Goal: Transaction & Acquisition: Subscribe to service/newsletter

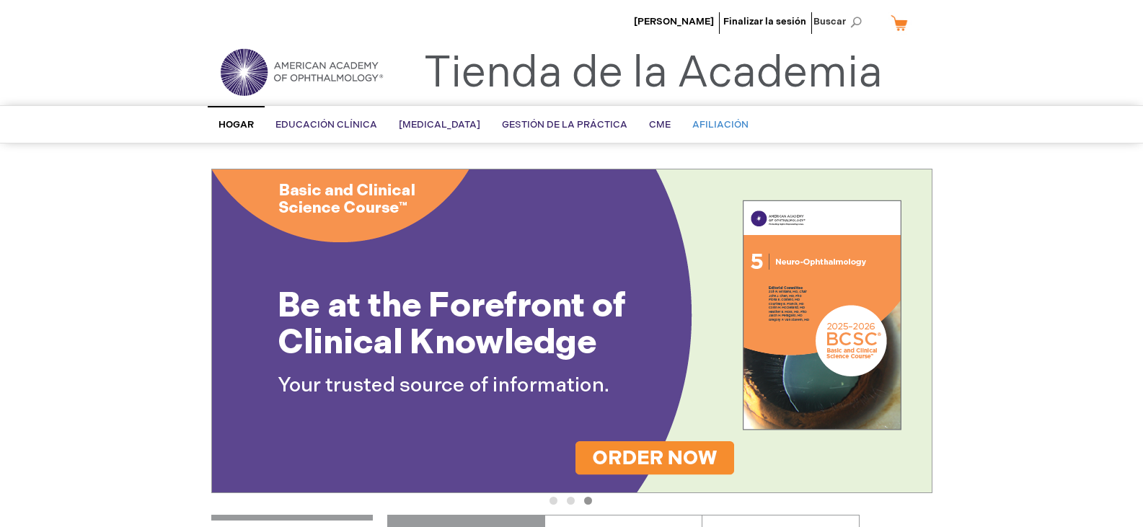
click at [749, 122] on font "Afiliación" at bounding box center [720, 125] width 56 height 12
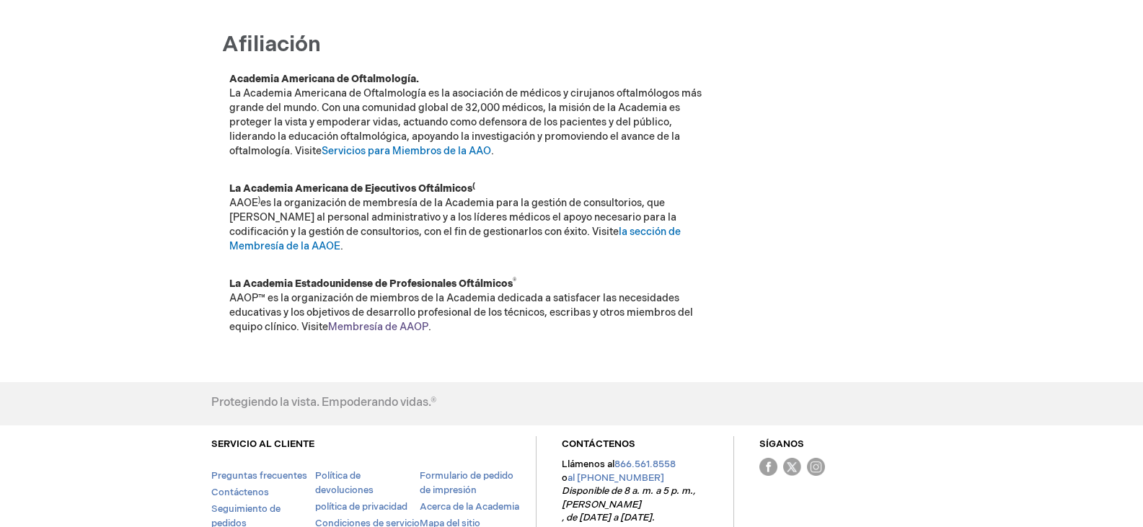
scroll to position [216, 0]
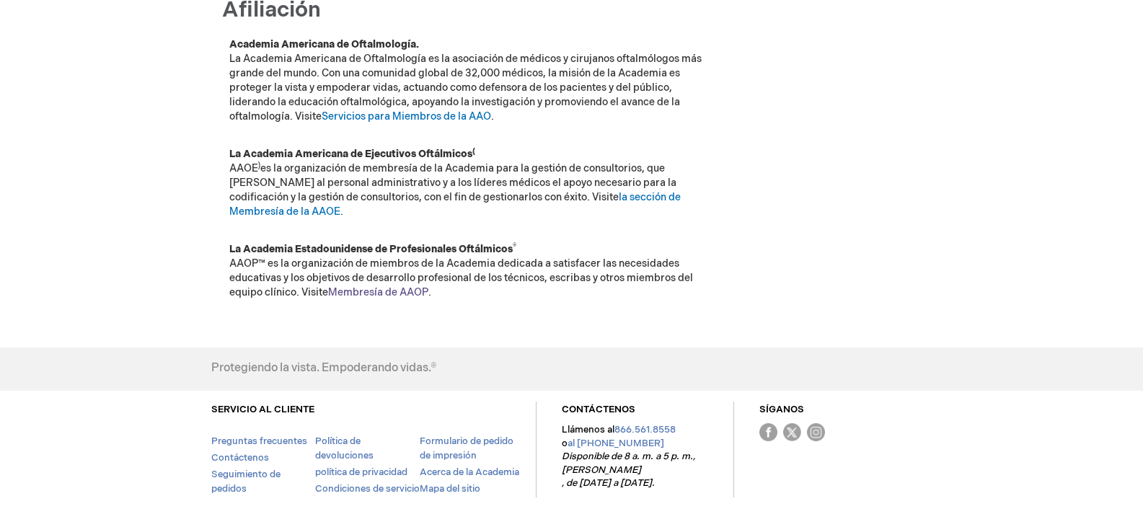
click at [392, 286] on font "Membresía de AAOP" at bounding box center [378, 292] width 100 height 12
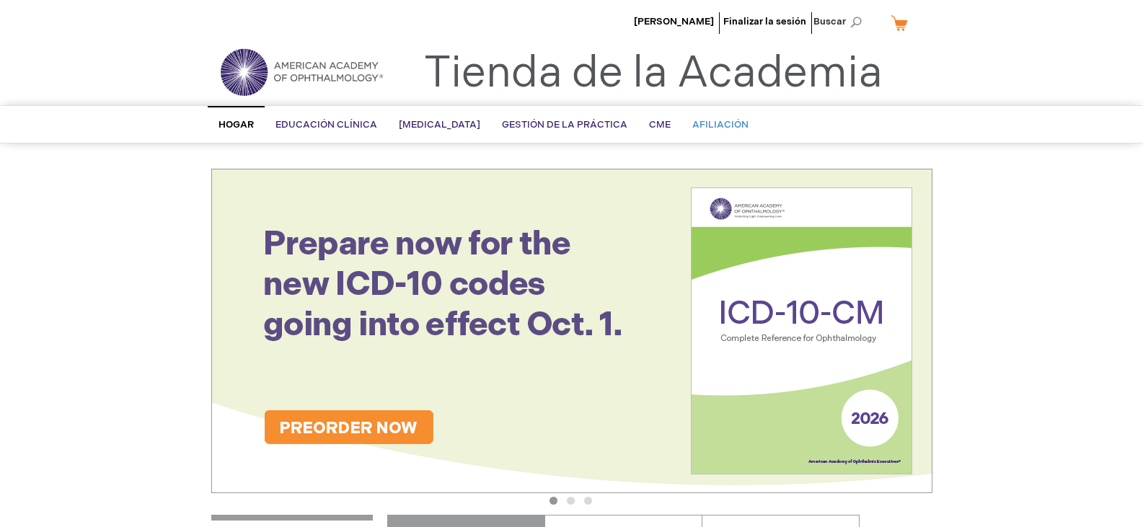
click at [749, 123] on font "Afiliación" at bounding box center [720, 125] width 56 height 12
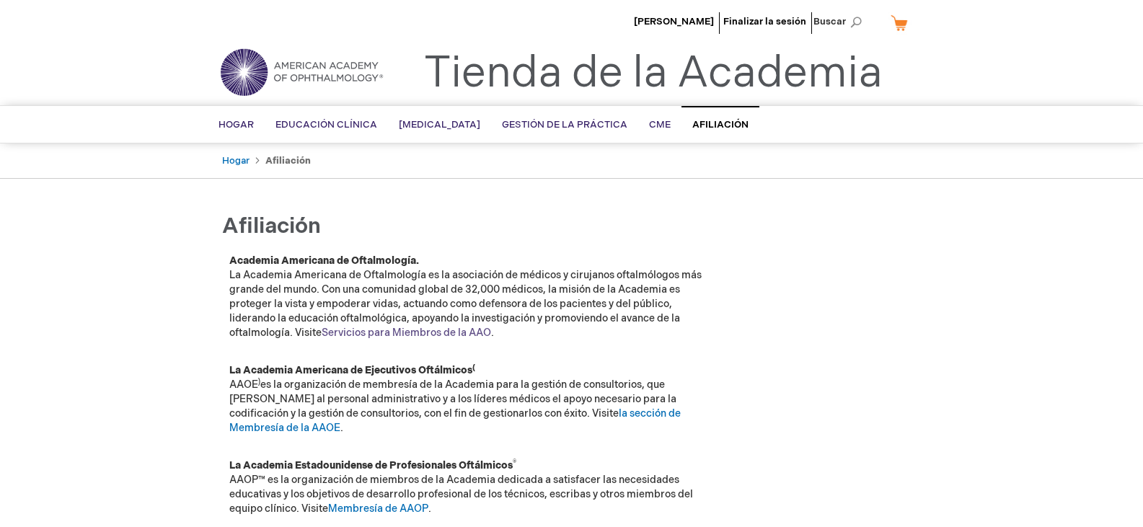
click at [371, 333] on font "Servicios para Miembros de la AAO" at bounding box center [407, 333] width 170 height 12
